Goal: Transaction & Acquisition: Purchase product/service

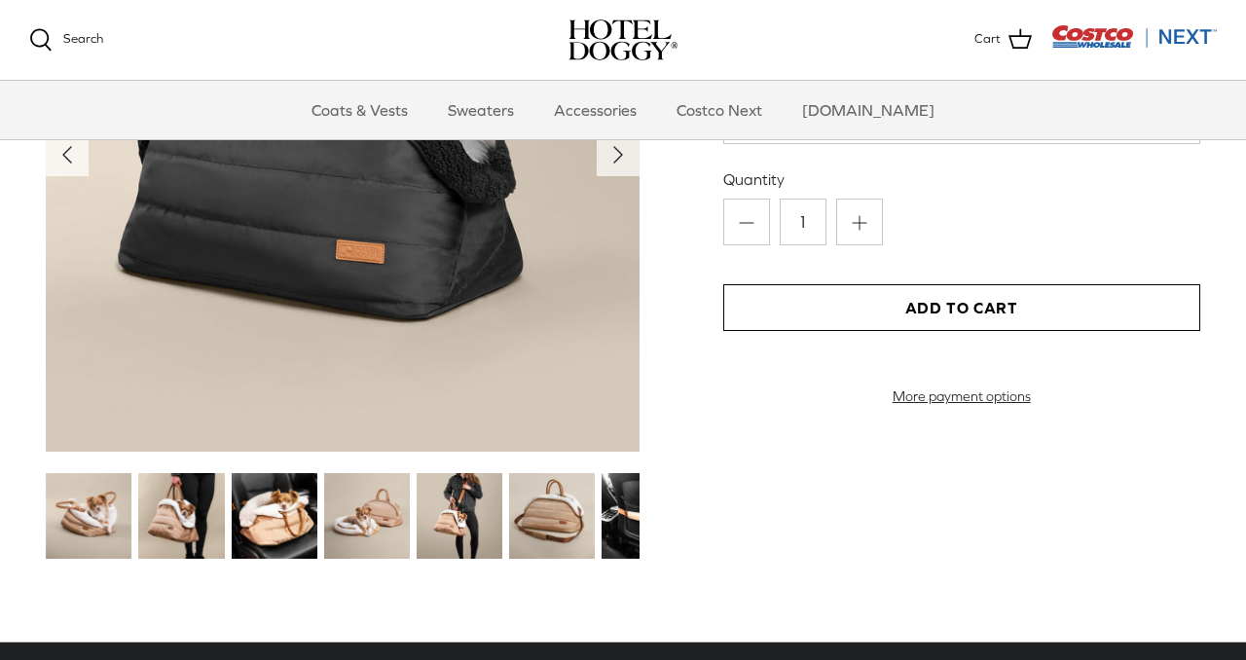
scroll to position [2363, 0]
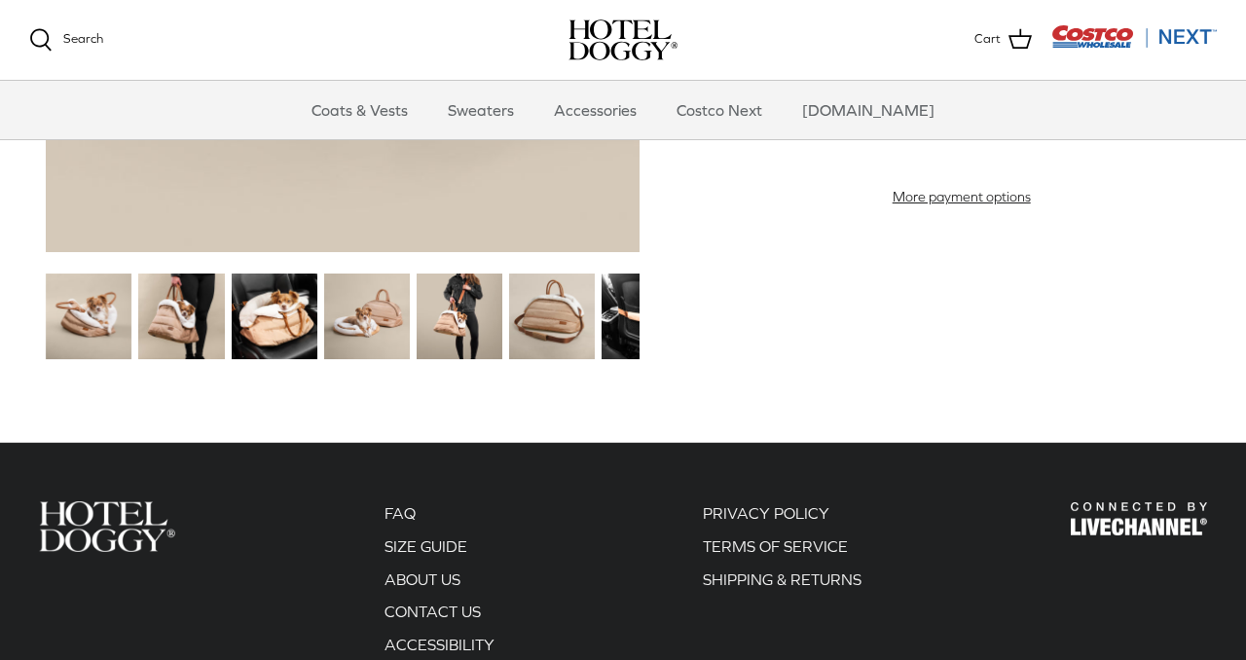
click at [449, 325] on img at bounding box center [460, 317] width 86 height 86
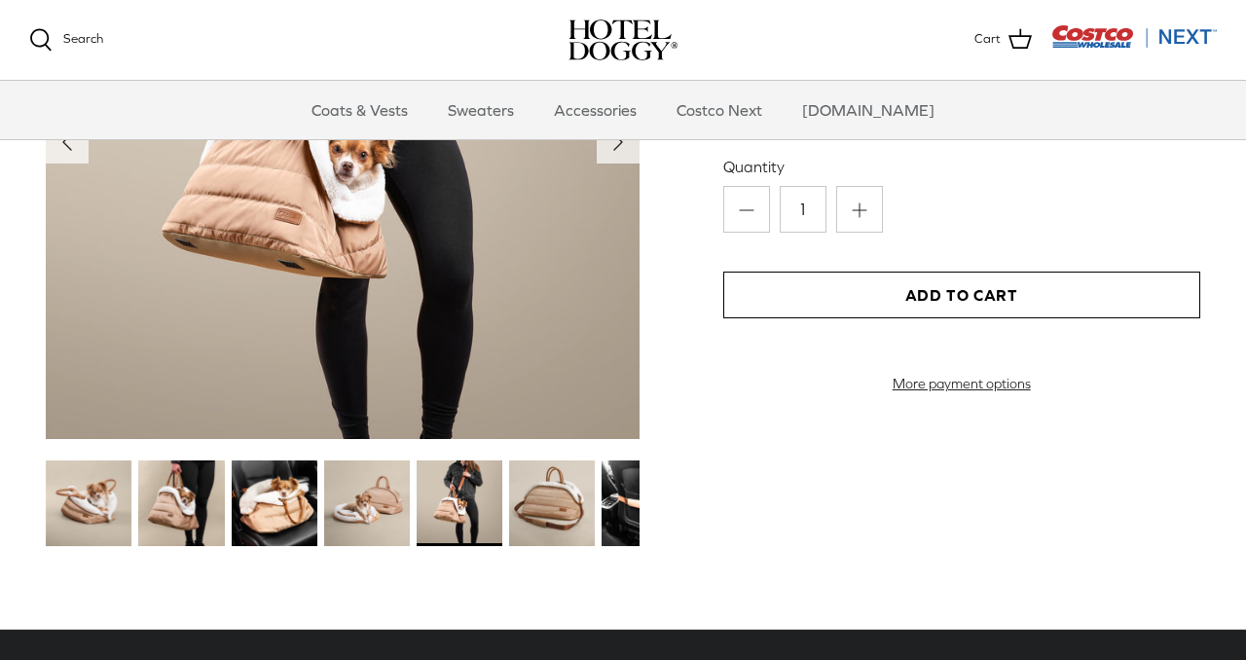
scroll to position [2553, 0]
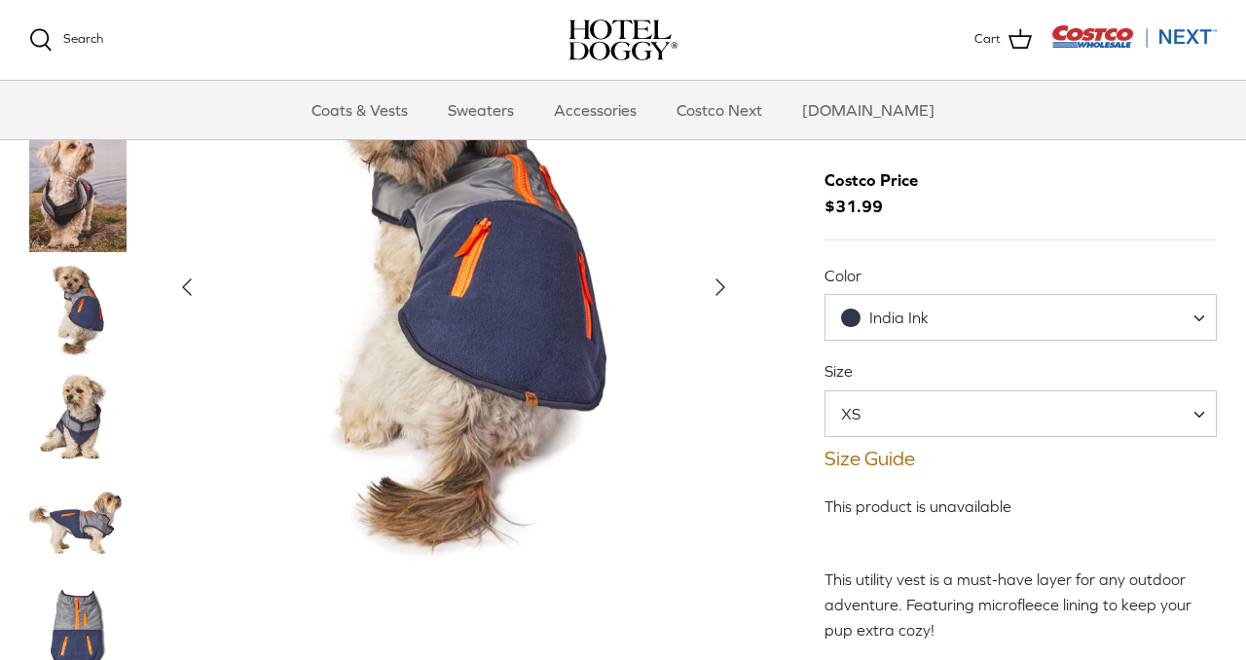
scroll to position [87, 0]
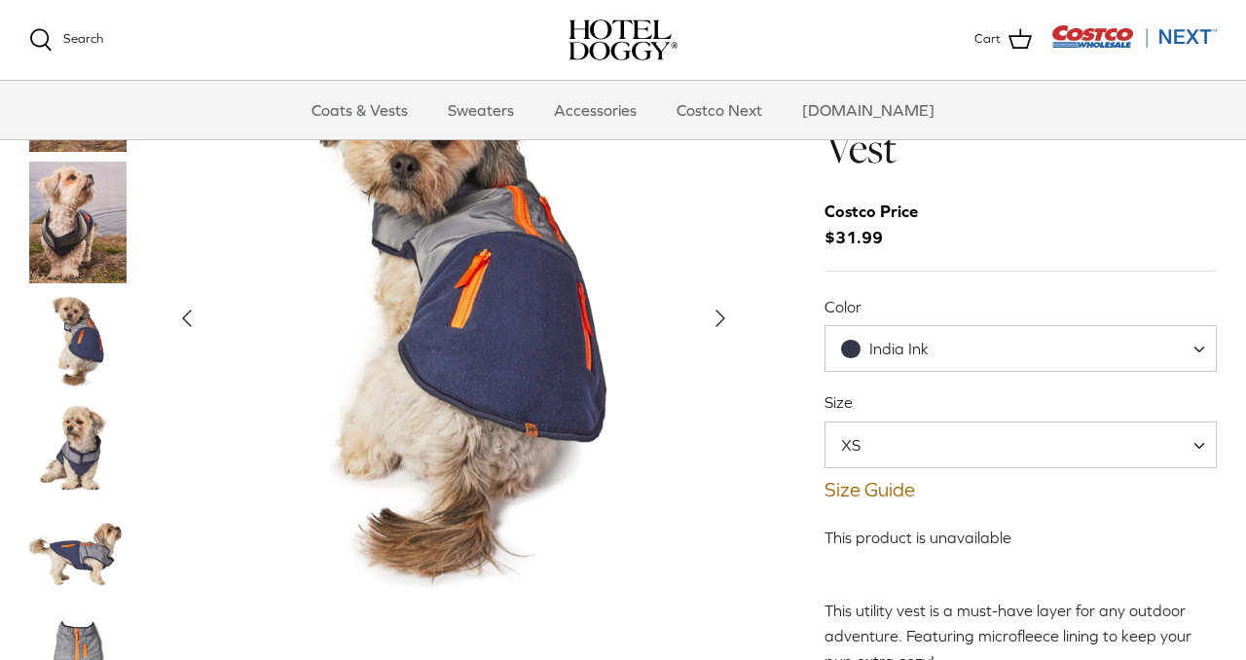
click at [938, 351] on span "India Ink" at bounding box center [897, 349] width 142 height 20
click at [854, 493] on link "Size Guide" at bounding box center [1021, 489] width 392 height 23
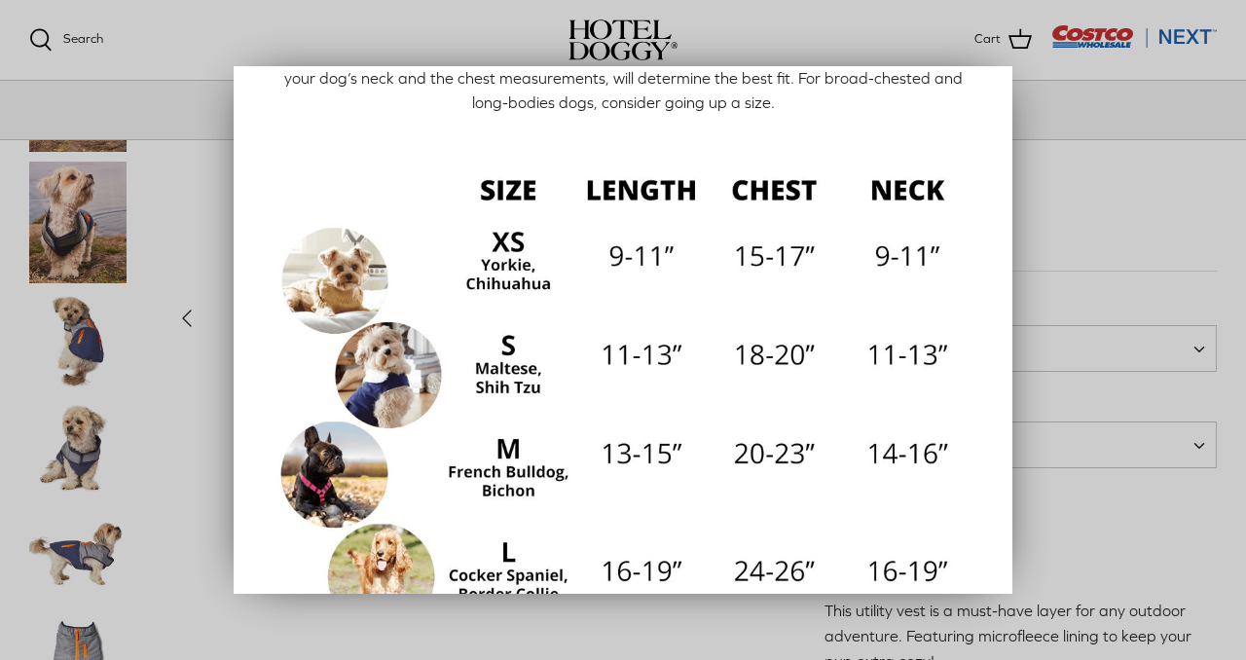
scroll to position [62, 0]
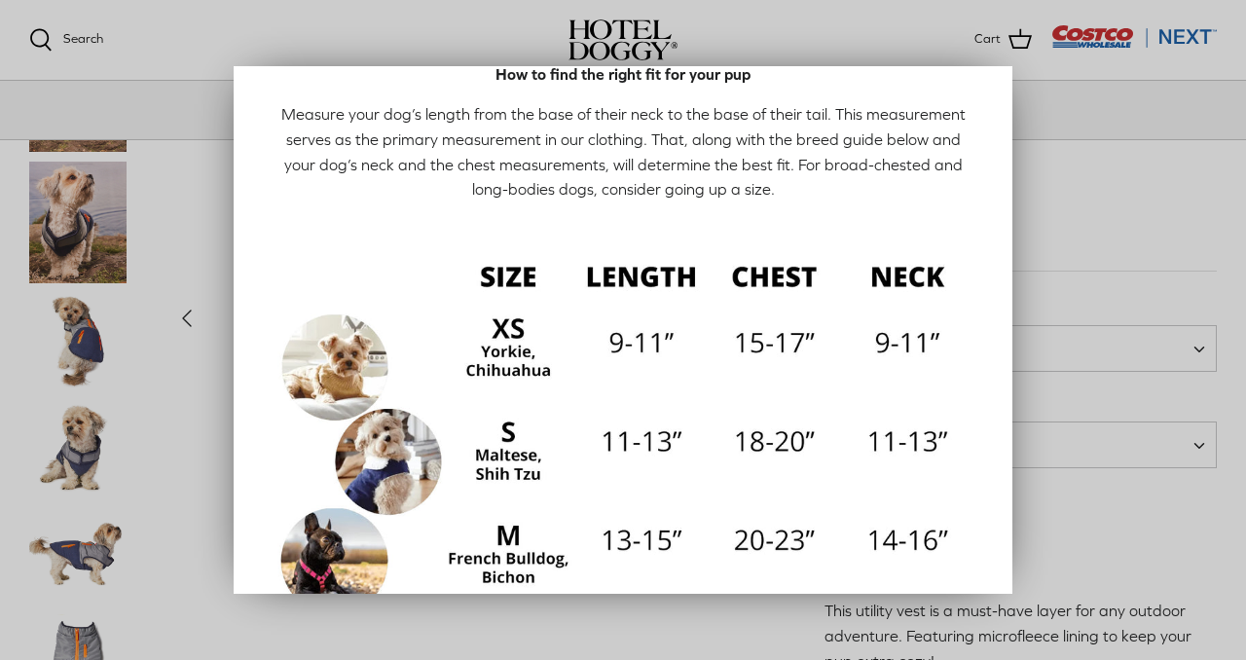
click at [1055, 122] on div at bounding box center [623, 330] width 1246 height 660
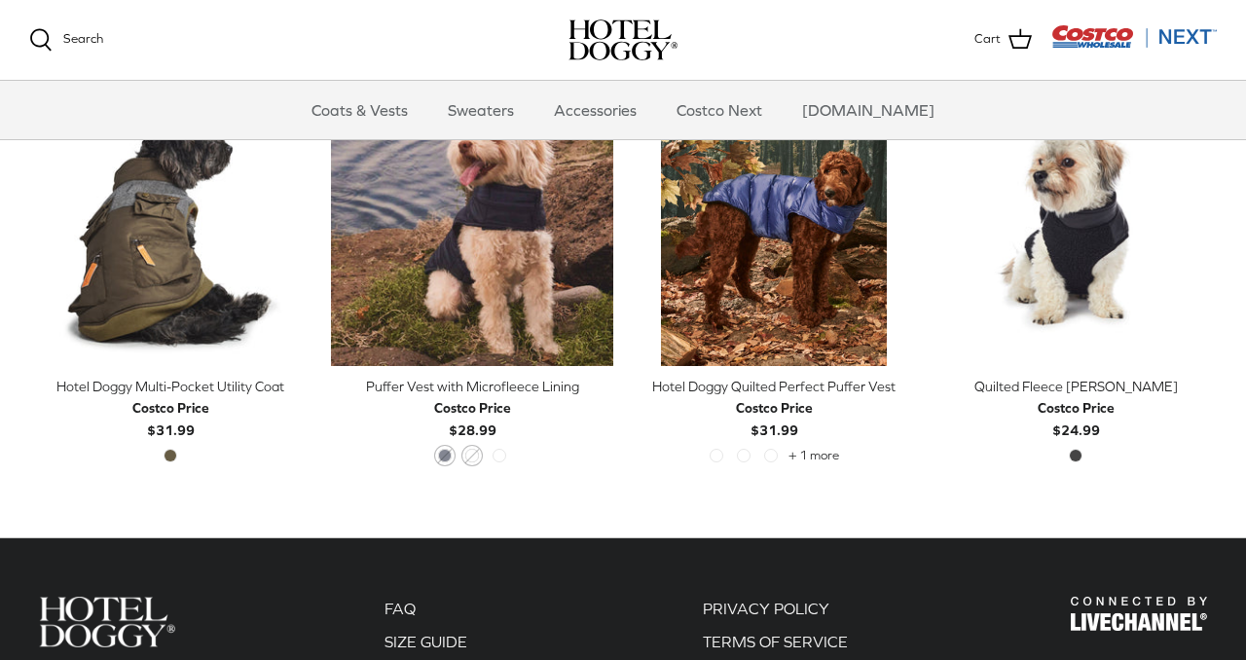
scroll to position [933, 0]
